Goal: Check status: Check status

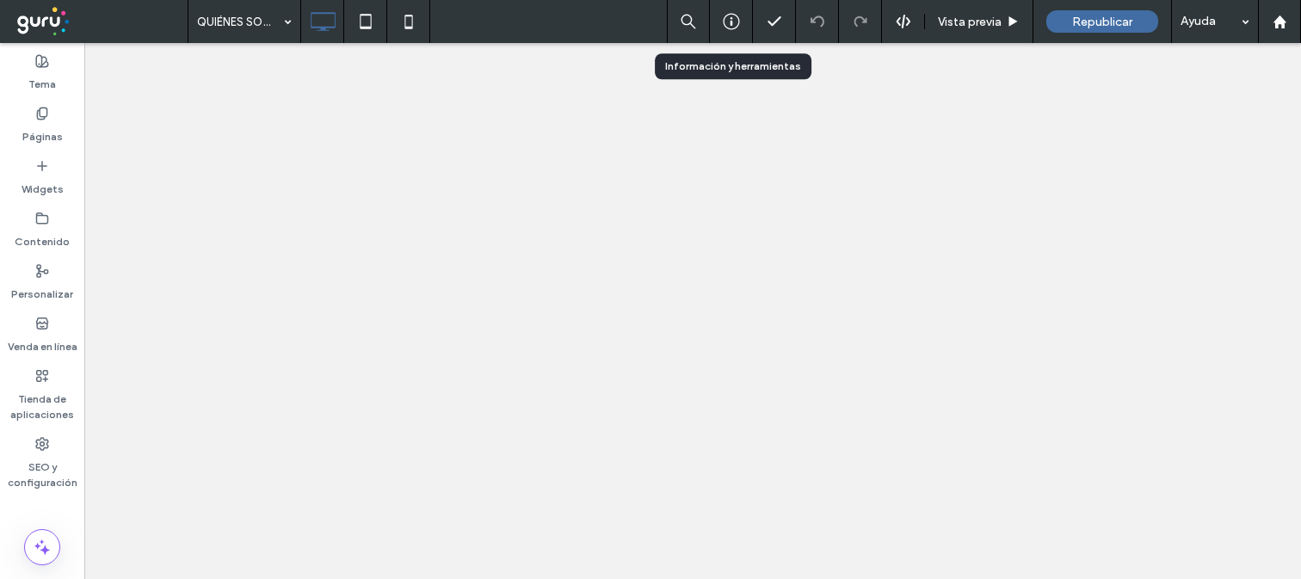
click at [719, 15] on div at bounding box center [731, 21] width 42 height 17
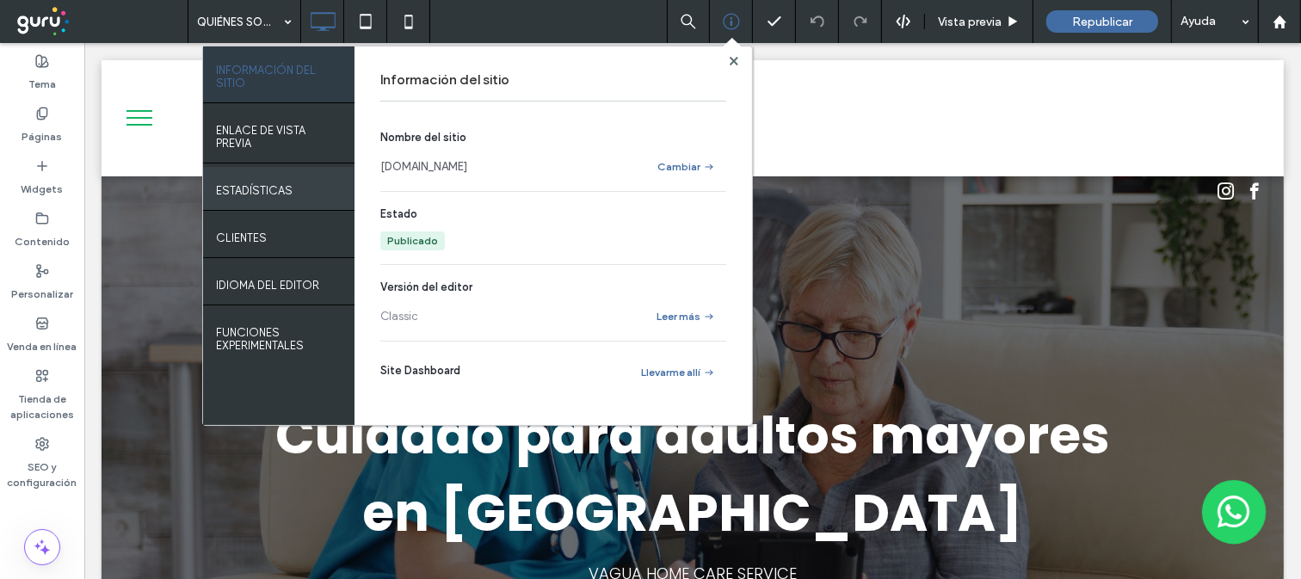
click at [288, 183] on label "ESTADÍSTICAS" at bounding box center [254, 186] width 77 height 22
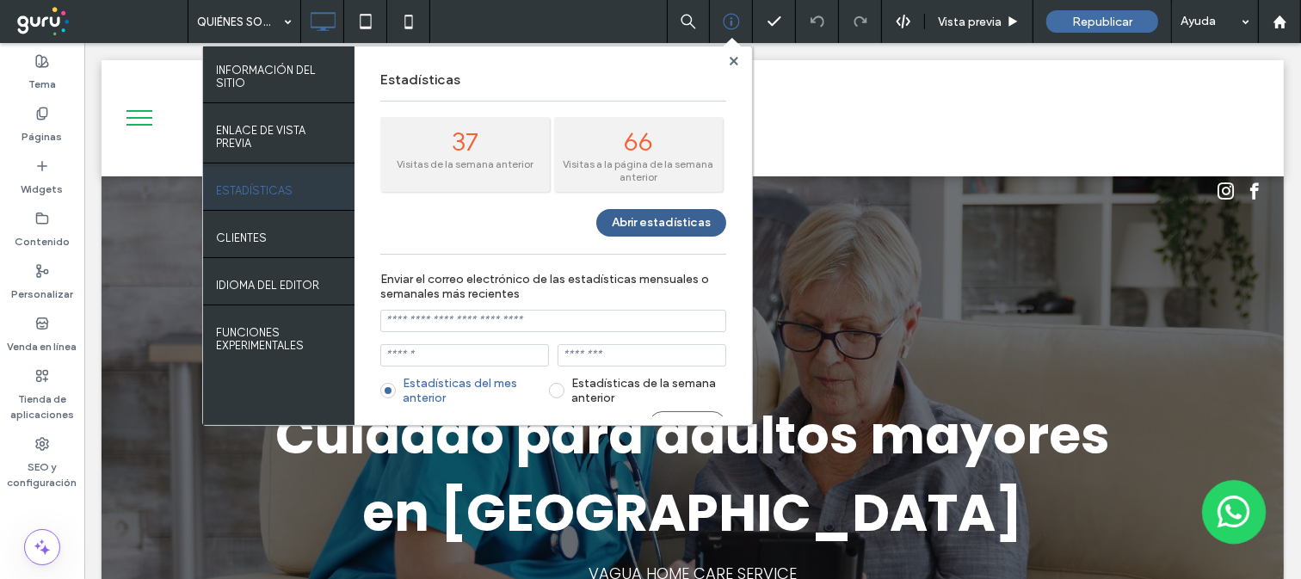
click at [641, 218] on button "Abrir estadísticas" at bounding box center [661, 223] width 130 height 28
click at [736, 56] on use at bounding box center [733, 60] width 9 height 9
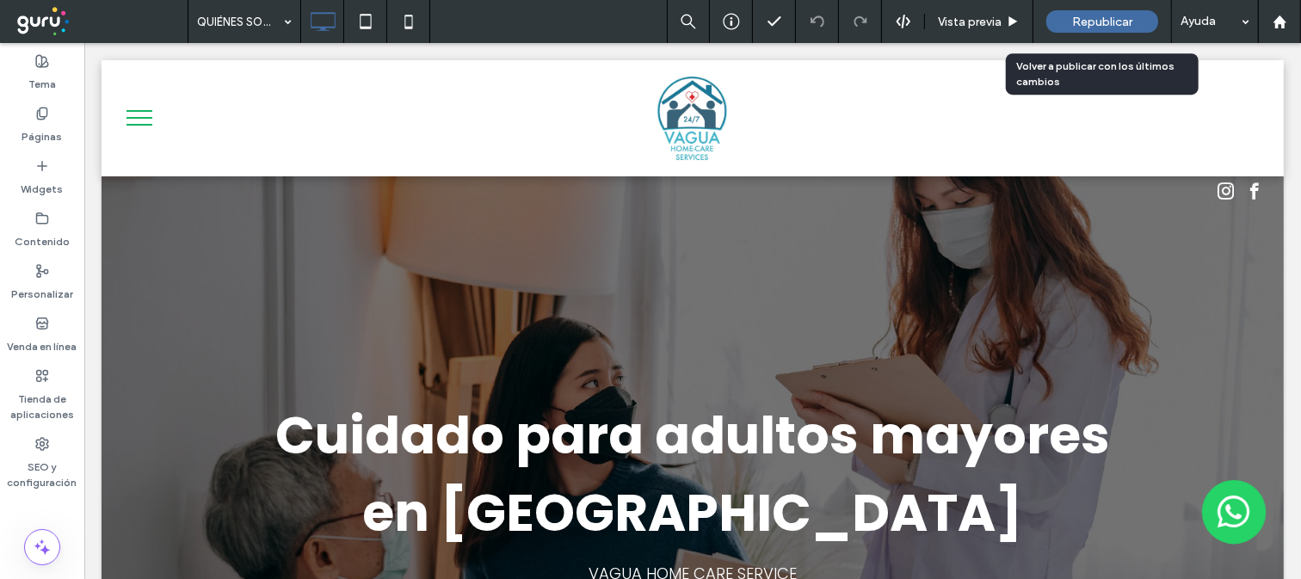
click at [1072, 15] on span "Republicar" at bounding box center [1102, 22] width 60 height 15
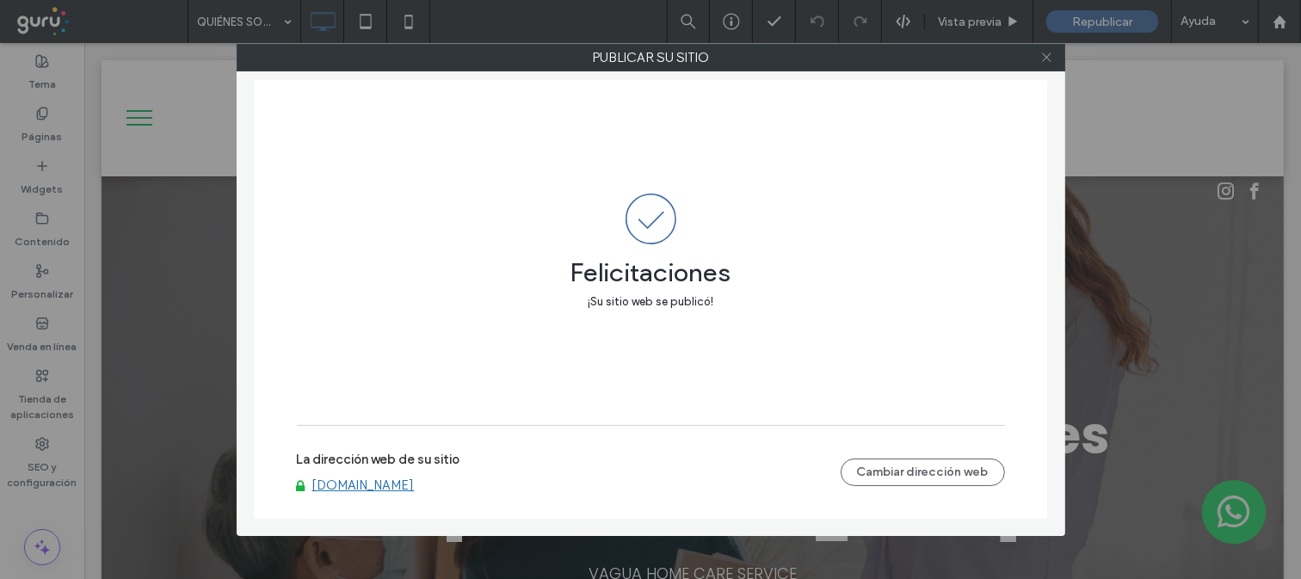
click at [1047, 52] on icon at bounding box center [1046, 57] width 13 height 13
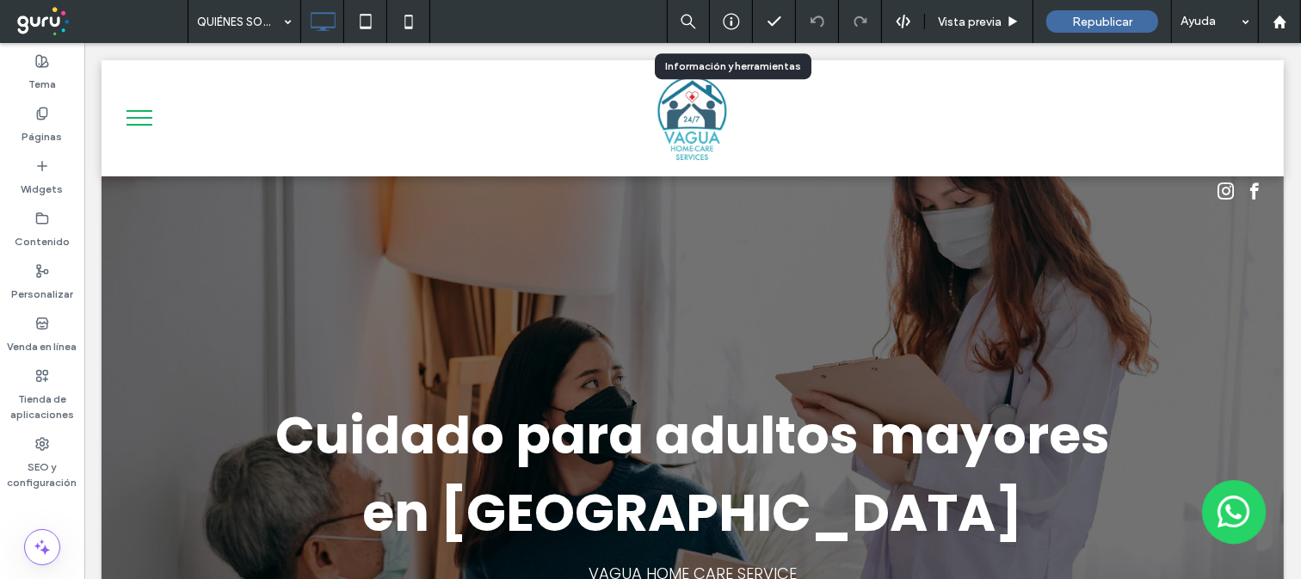
click at [741, 23] on div at bounding box center [731, 21] width 42 height 17
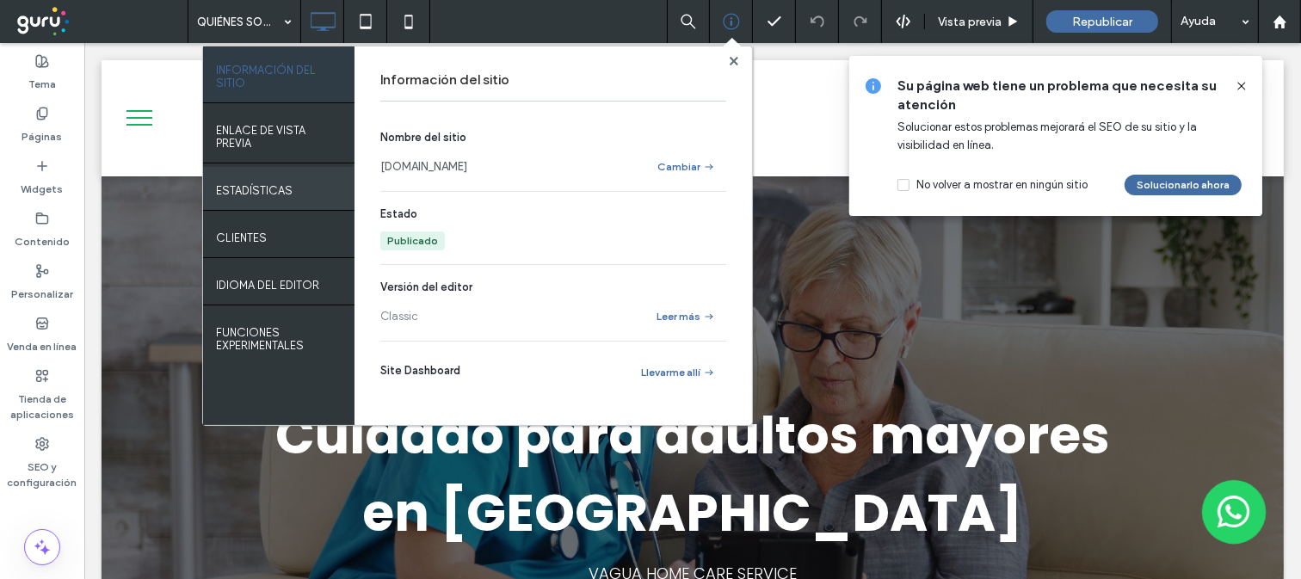
click at [247, 191] on label "ESTADÍSTICAS" at bounding box center [254, 186] width 77 height 22
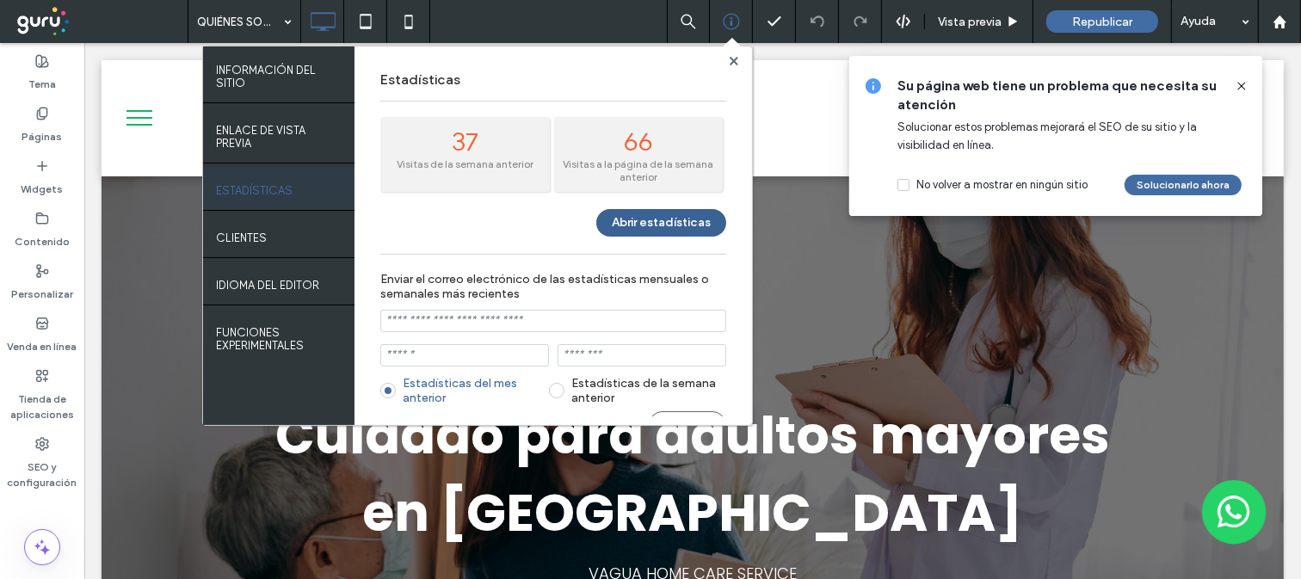
click at [674, 218] on button "Abrir estadísticas" at bounding box center [661, 223] width 130 height 28
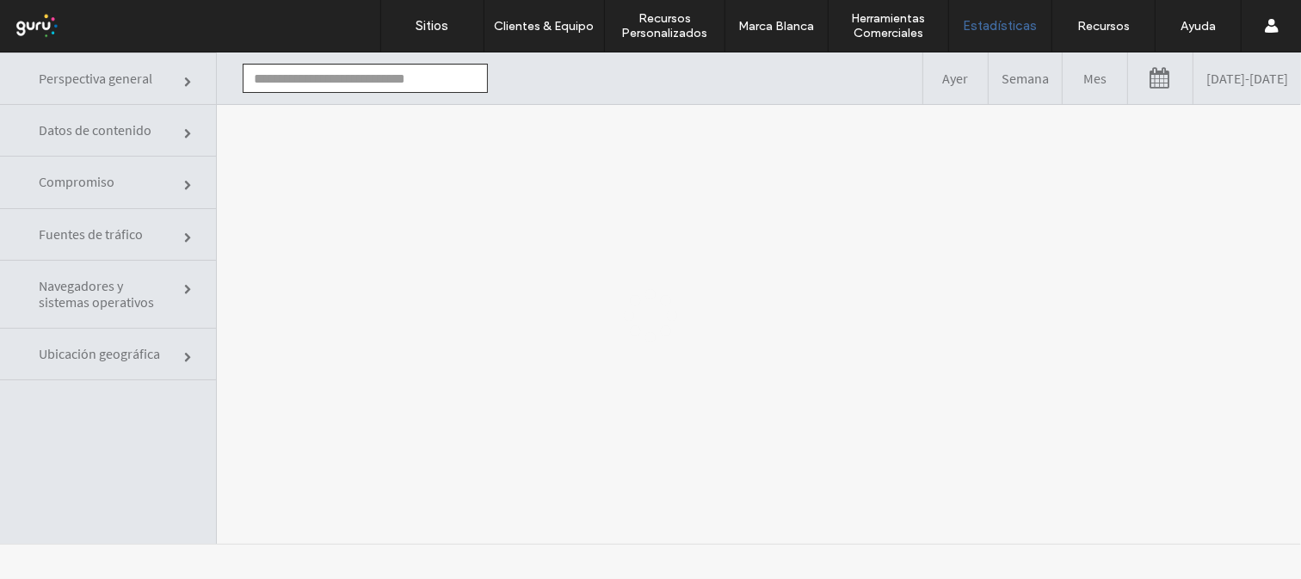
type input "**********"
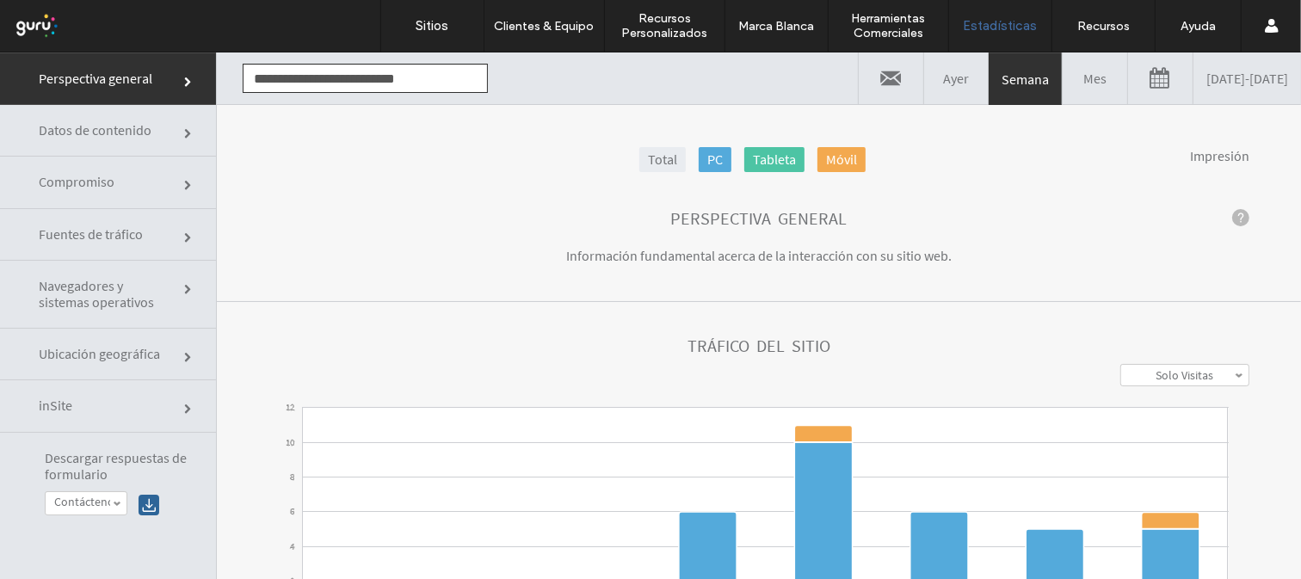
click at [1062, 66] on link "Mes" at bounding box center [1094, 78] width 65 height 52
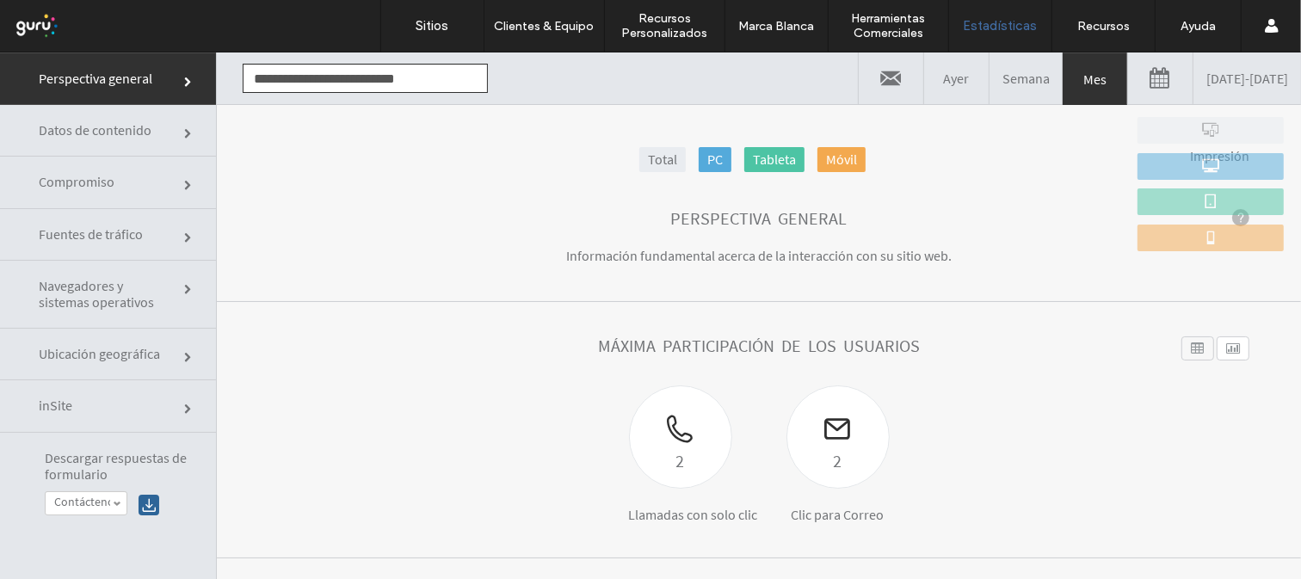
scroll to position [509, 0]
